Goal: Entertainment & Leisure: Consume media (video, audio)

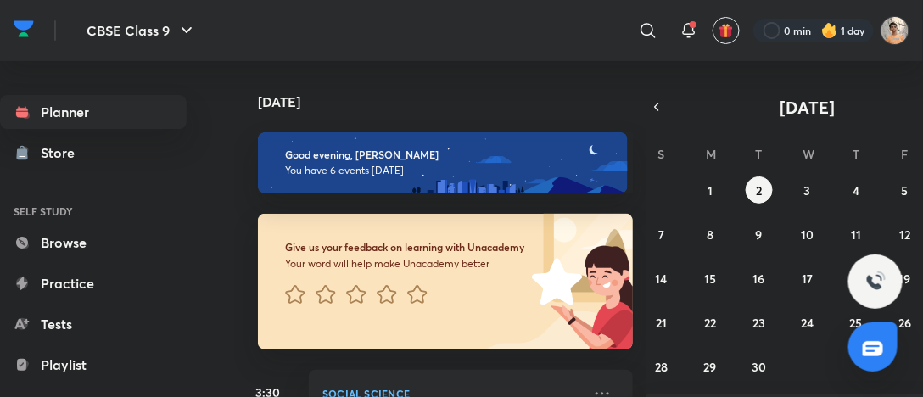
click at [629, 236] on div "[DATE] Good evening, [PERSON_NAME] You have 6 events [DATE] Give us your feedba…" at bounding box center [440, 229] width 412 height 336
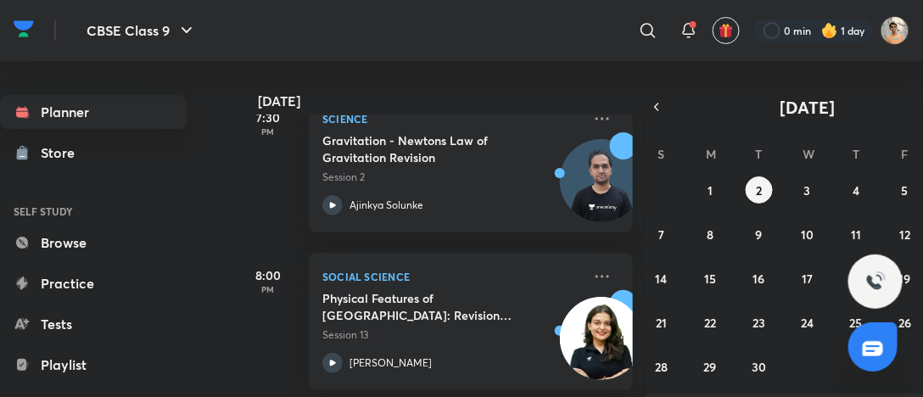
scroll to position [461, 0]
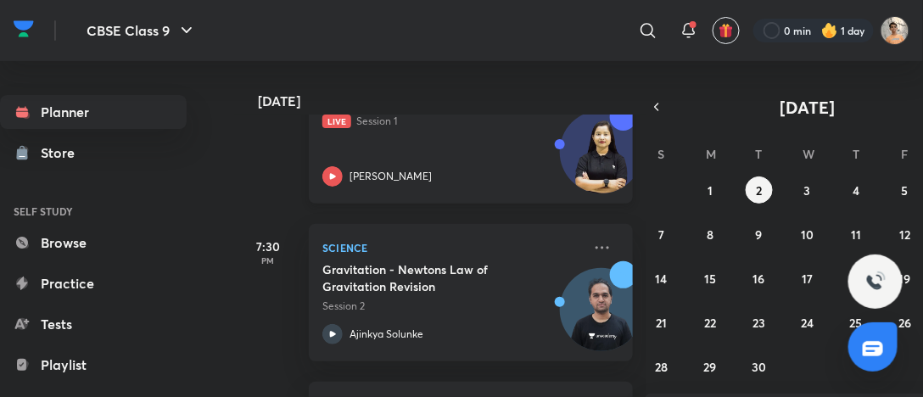
click at [539, 162] on div "Grammar : Alankaar Ke Bhed Live Session 1 [PERSON_NAME]" at bounding box center [452, 139] width 260 height 93
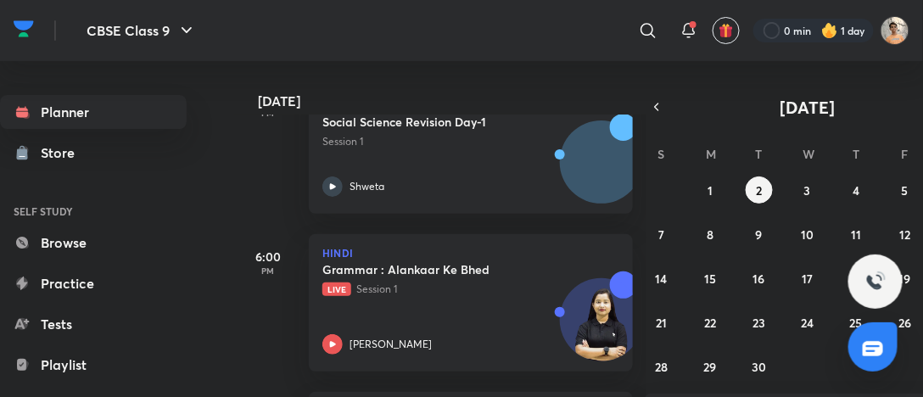
scroll to position [883, 0]
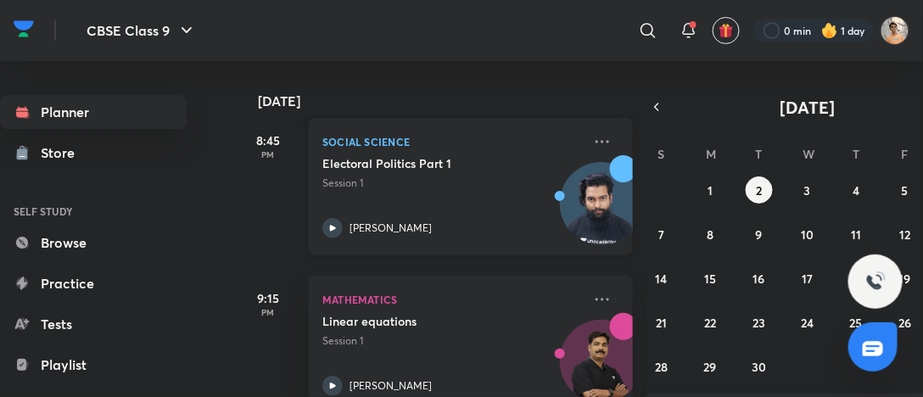
click at [561, 209] on img at bounding box center [601, 211] width 81 height 81
click at [629, 223] on div "[DATE] Good evening, [PERSON_NAME] You have 6 events [DATE] Give us your feedba…" at bounding box center [440, 229] width 412 height 336
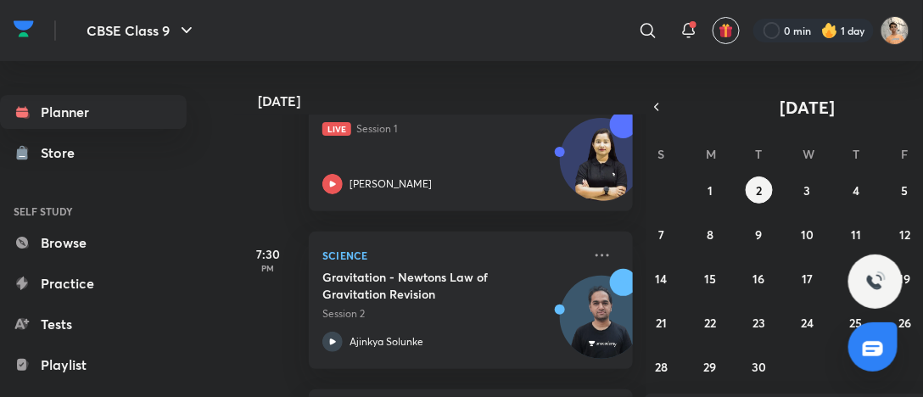
scroll to position [452, 0]
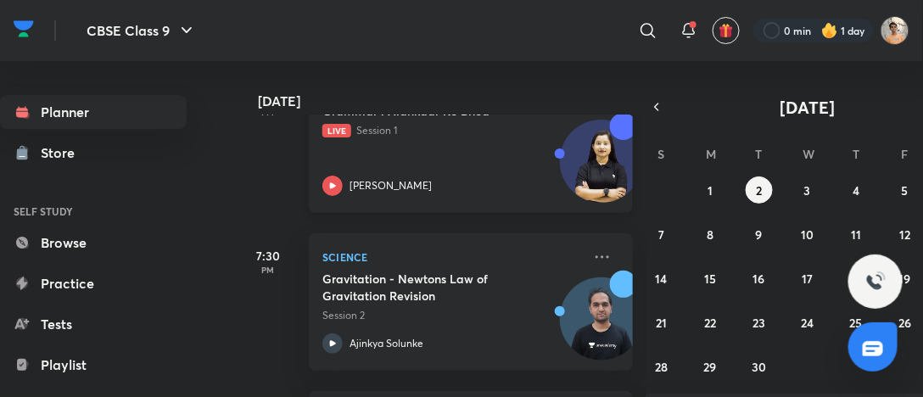
click at [524, 145] on div "Grammar : Alankaar Ke Bhed Live Session 1 [PERSON_NAME]" at bounding box center [452, 149] width 260 height 93
